Goal: Navigation & Orientation: Find specific page/section

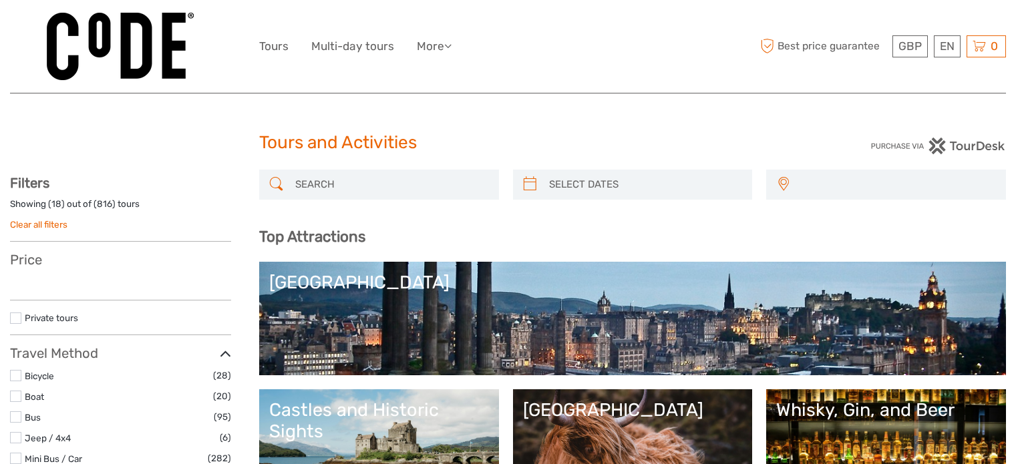
select select
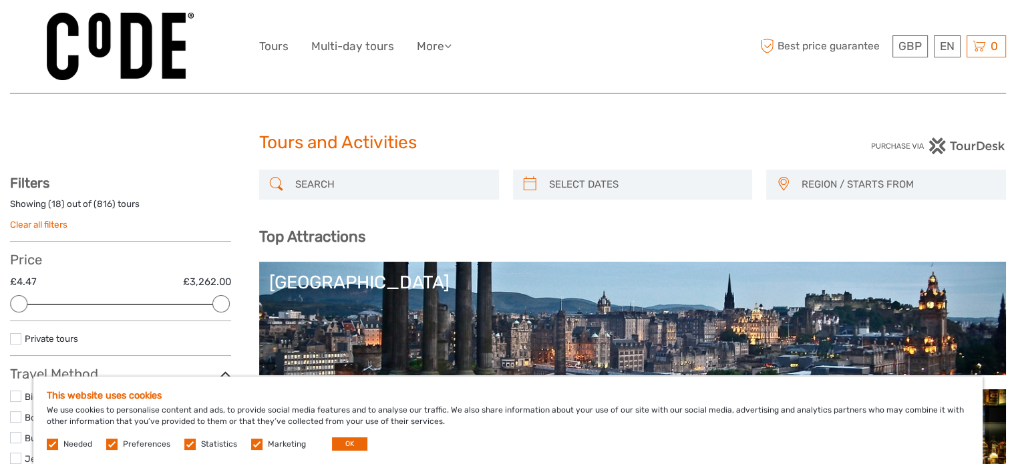
click at [342, 451] on div "This website uses cookies We use cookies to personalise content and ads, to pro…" at bounding box center [507, 421] width 949 height 88
click at [345, 449] on button "OK" at bounding box center [349, 444] width 35 height 13
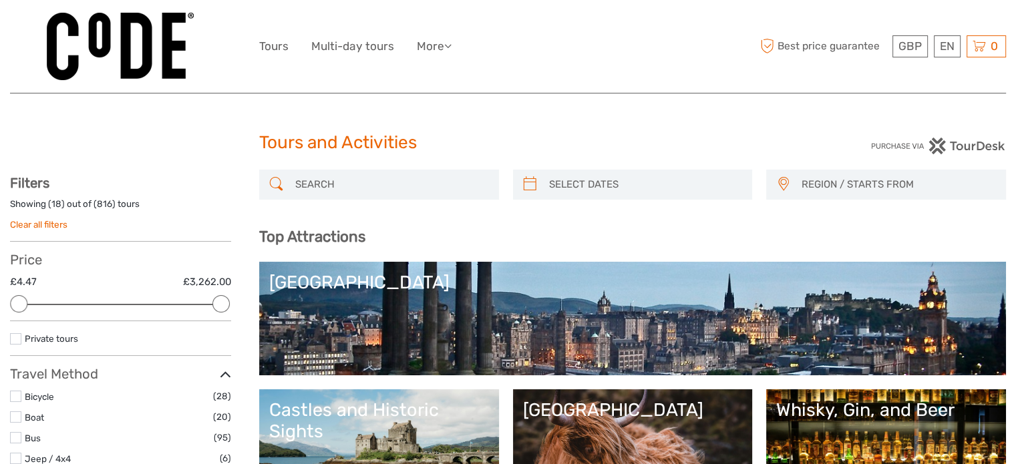
scroll to position [148, 0]
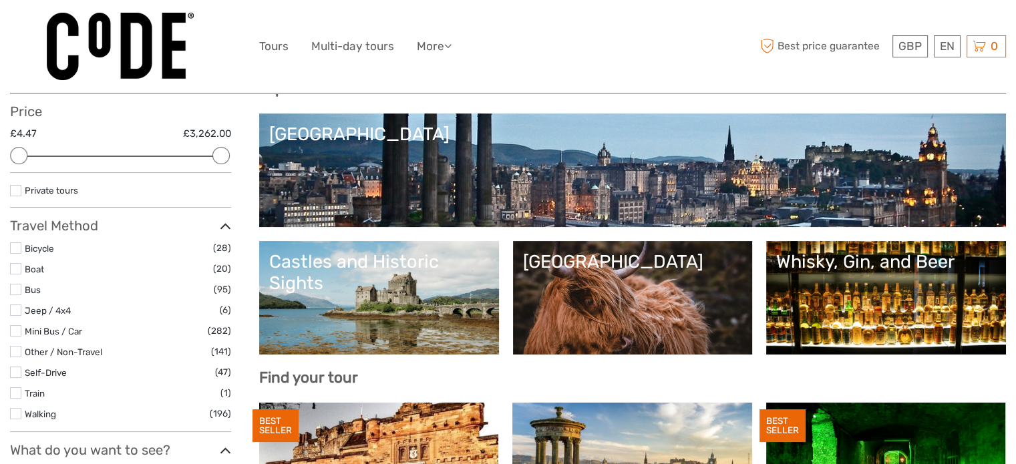
click at [727, 186] on link "[GEOGRAPHIC_DATA]" at bounding box center [632, 171] width 727 height 94
